Goal: Information Seeking & Learning: Find specific fact

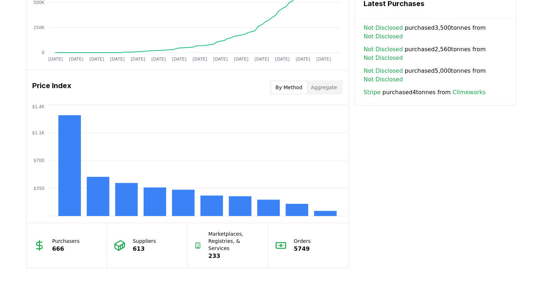
scroll to position [573, 0]
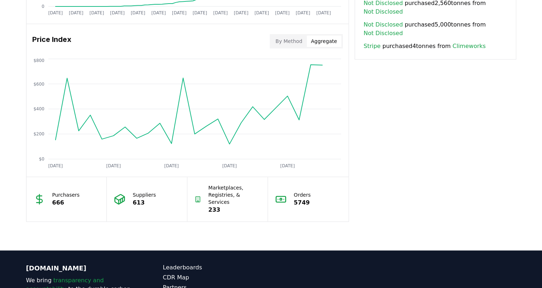
click at [325, 38] on button "Aggregate" at bounding box center [324, 40] width 35 height 11
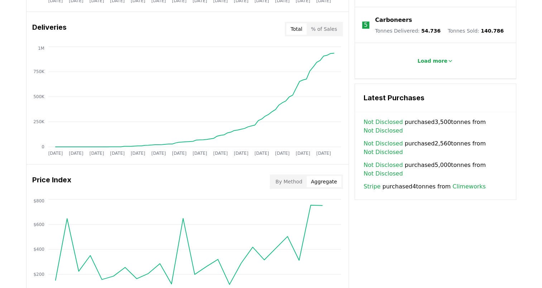
scroll to position [430, 0]
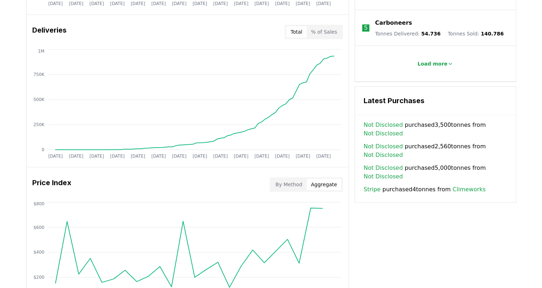
click at [456, 185] on link "Climeworks" at bounding box center [468, 189] width 33 height 9
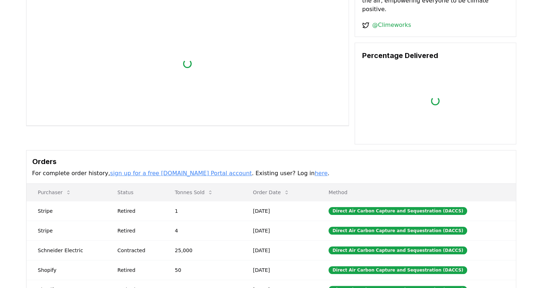
scroll to position [107, 0]
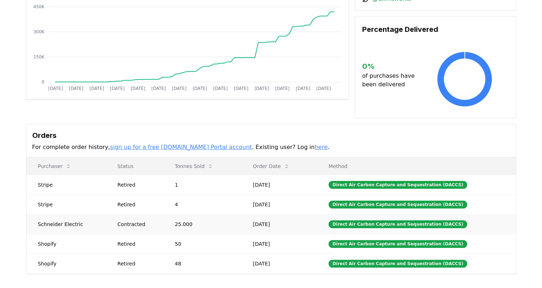
drag, startPoint x: 199, startPoint y: 216, endPoint x: 162, endPoint y: 216, distance: 36.5
drag, startPoint x: 175, startPoint y: 215, endPoint x: 199, endPoint y: 214, distance: 24.0
click at [199, 214] on td "25.000" at bounding box center [202, 224] width 78 height 20
drag, startPoint x: 199, startPoint y: 214, endPoint x: 292, endPoint y: 212, distance: 92.4
click at [292, 214] on td "Sep 19, 2025" at bounding box center [279, 224] width 76 height 20
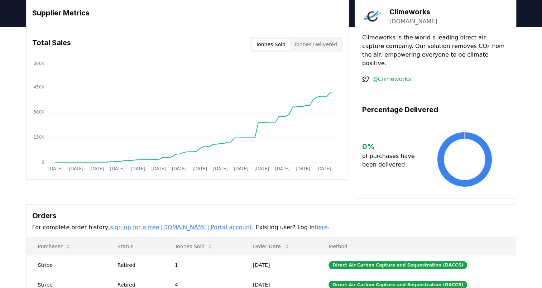
scroll to position [0, 0]
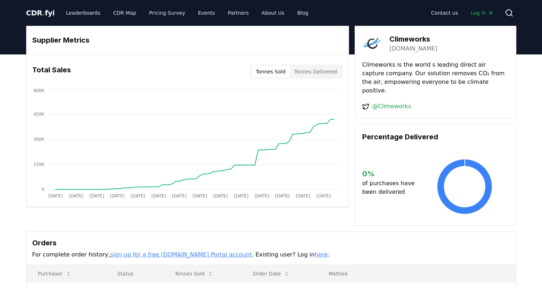
click at [393, 102] on link "@Climeworks" at bounding box center [391, 106] width 39 height 9
